Goal: Information Seeking & Learning: Learn about a topic

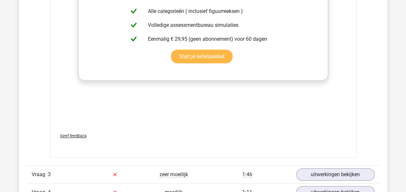
scroll to position [1034, 0]
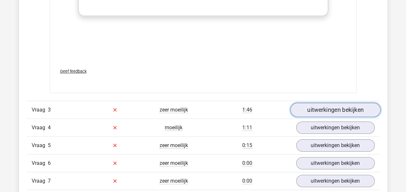
click at [314, 110] on link "uitwerkingen bekijken" at bounding box center [335, 110] width 90 height 14
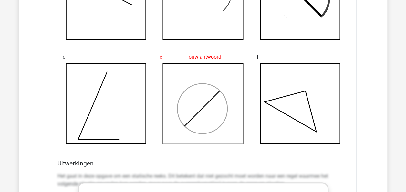
scroll to position [1325, 0]
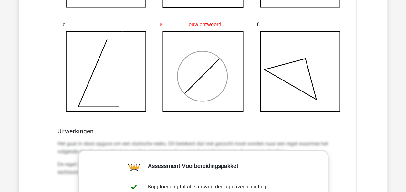
click at [199, 141] on p "Het gaat in deze opgave om een statische reeks. Dit betekent dat niet gezocht m…" at bounding box center [203, 148] width 291 height 16
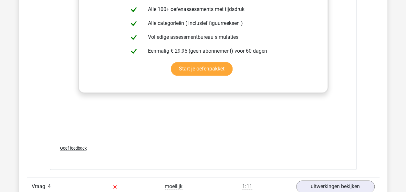
scroll to position [1583, 0]
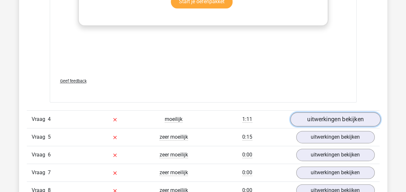
click at [302, 119] on link "uitwerkingen bekijken" at bounding box center [335, 119] width 90 height 14
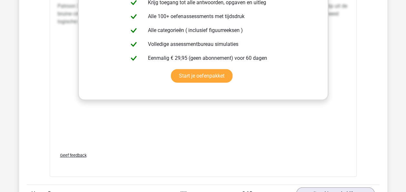
scroll to position [2165, 0]
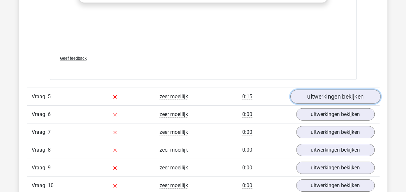
click at [312, 93] on link "uitwerkingen bekijken" at bounding box center [335, 96] width 90 height 14
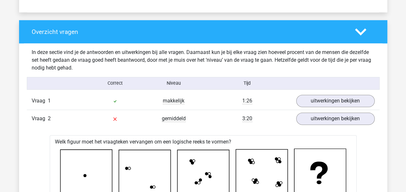
scroll to position [420, 0]
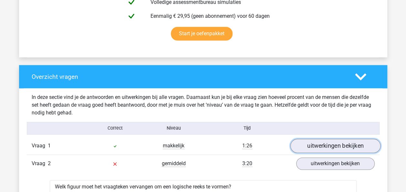
click at [314, 148] on link "uitwerkingen bekijken" at bounding box center [335, 146] width 90 height 14
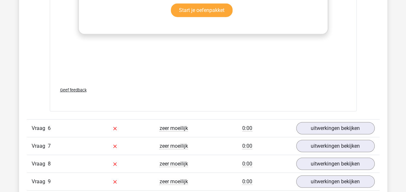
scroll to position [3263, 0]
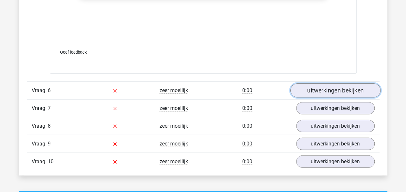
click at [311, 88] on link "uitwerkingen bekijken" at bounding box center [335, 90] width 90 height 14
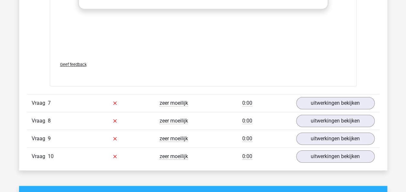
scroll to position [3845, 0]
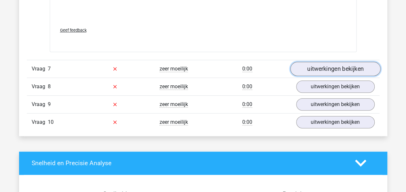
click at [312, 65] on link "uitwerkingen bekijken" at bounding box center [335, 69] width 90 height 14
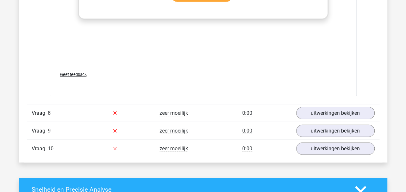
scroll to position [4394, 0]
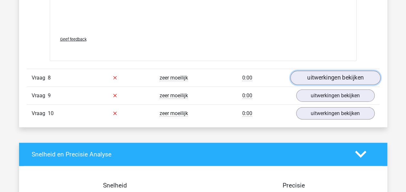
click at [321, 74] on link "uitwerkingen bekijken" at bounding box center [335, 78] width 90 height 14
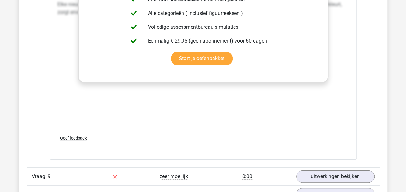
scroll to position [4911, 0]
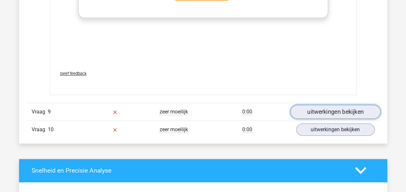
click at [310, 109] on link "uitwerkingen bekijken" at bounding box center [335, 112] width 90 height 14
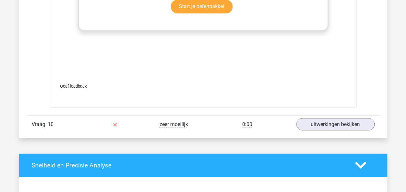
scroll to position [5460, 0]
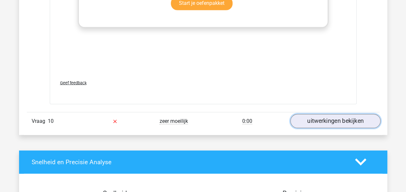
click at [309, 115] on link "uitwerkingen bekijken" at bounding box center [335, 121] width 90 height 14
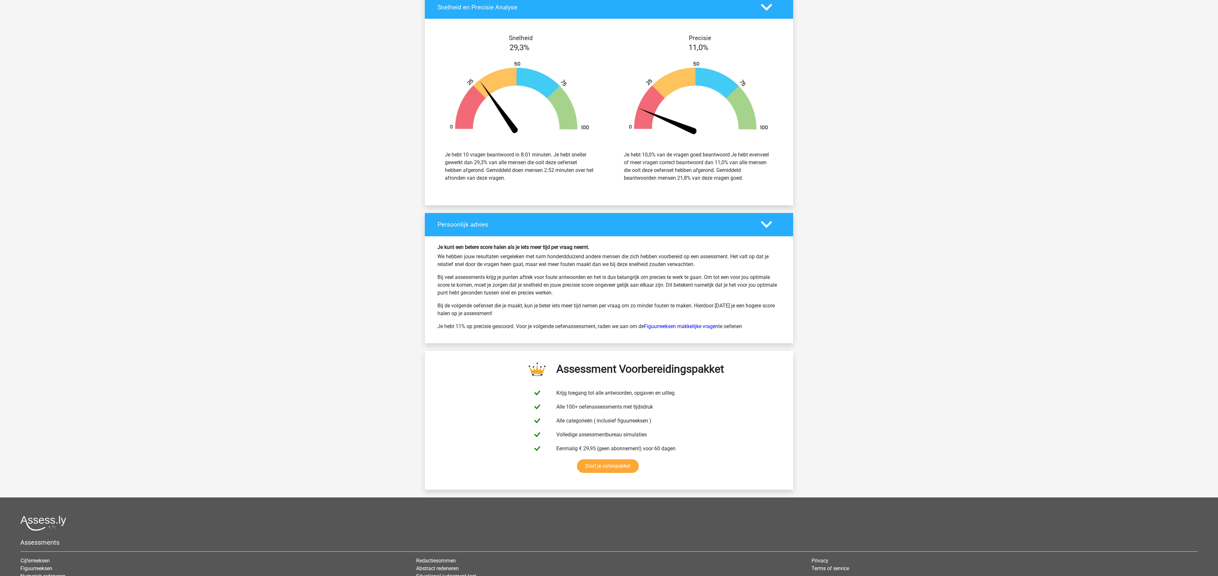
scroll to position [6171, 0]
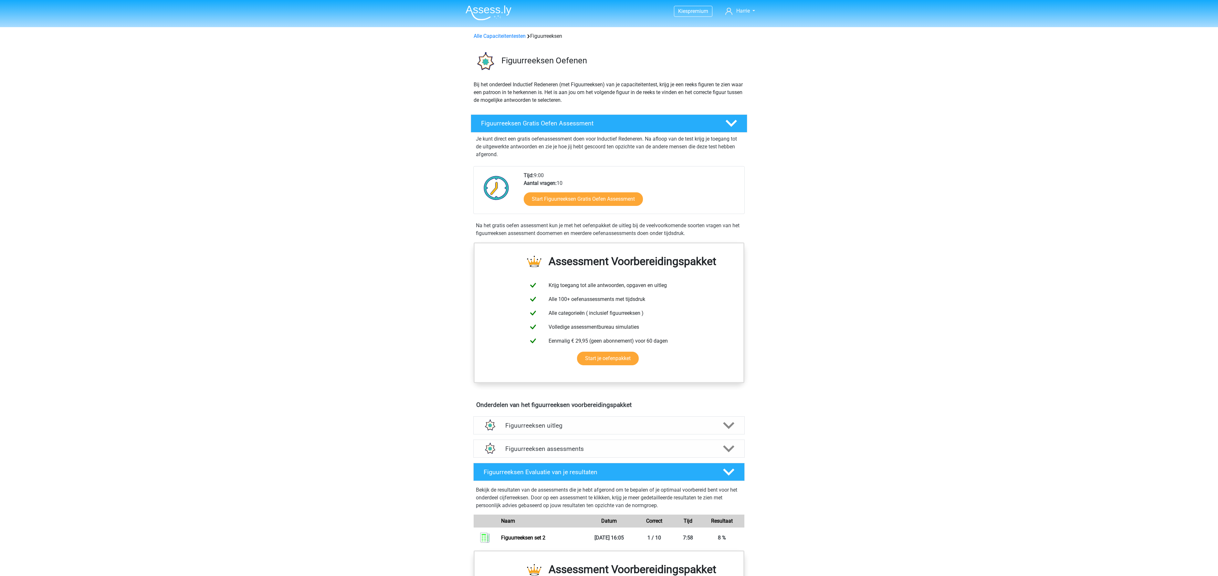
scroll to position [302, 0]
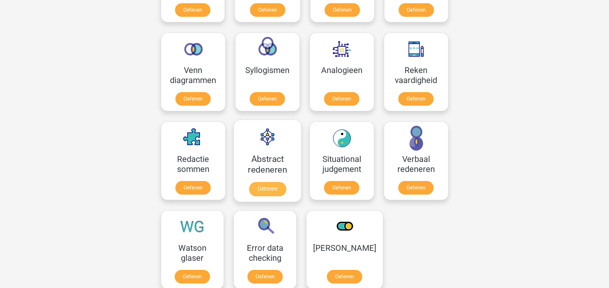
scroll to position [262, 0]
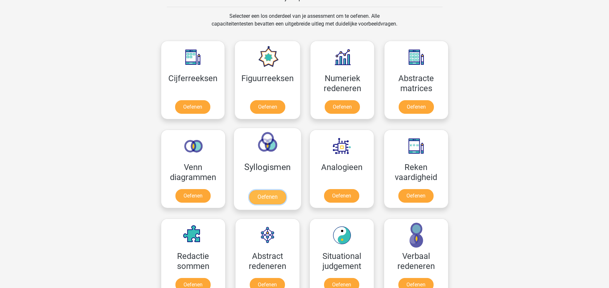
click at [269, 193] on link "Oefenen" at bounding box center [267, 197] width 37 height 14
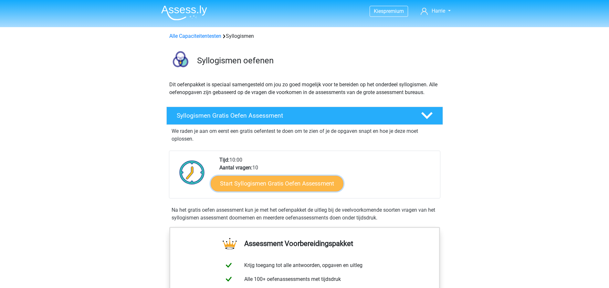
click at [258, 183] on link "Start Syllogismen Gratis Oefen Assessment" at bounding box center [277, 183] width 133 height 16
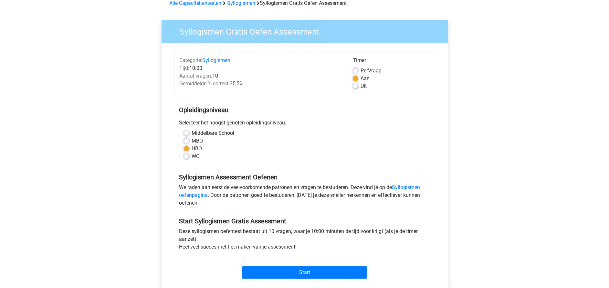
scroll to position [48, 0]
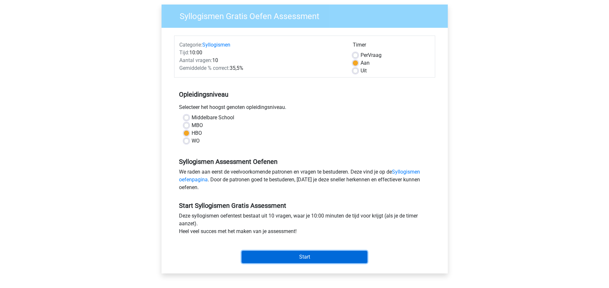
click at [287, 254] on input "Start" at bounding box center [305, 257] width 126 height 12
